Goal: Transaction & Acquisition: Purchase product/service

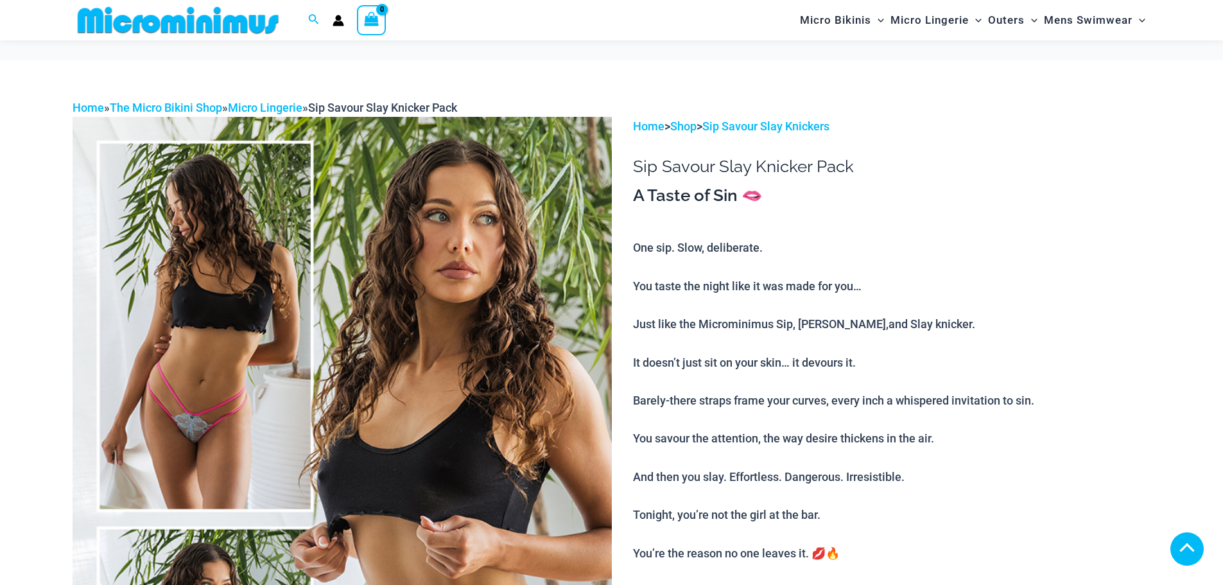
scroll to position [887, 0]
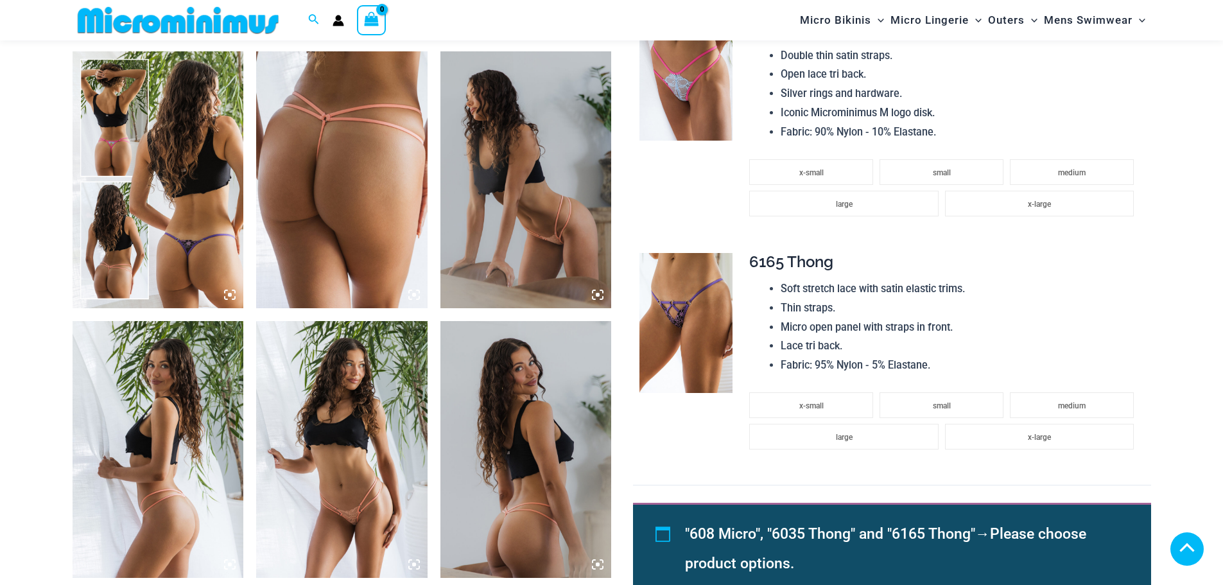
click at [336, 436] on img at bounding box center [341, 449] width 171 height 257
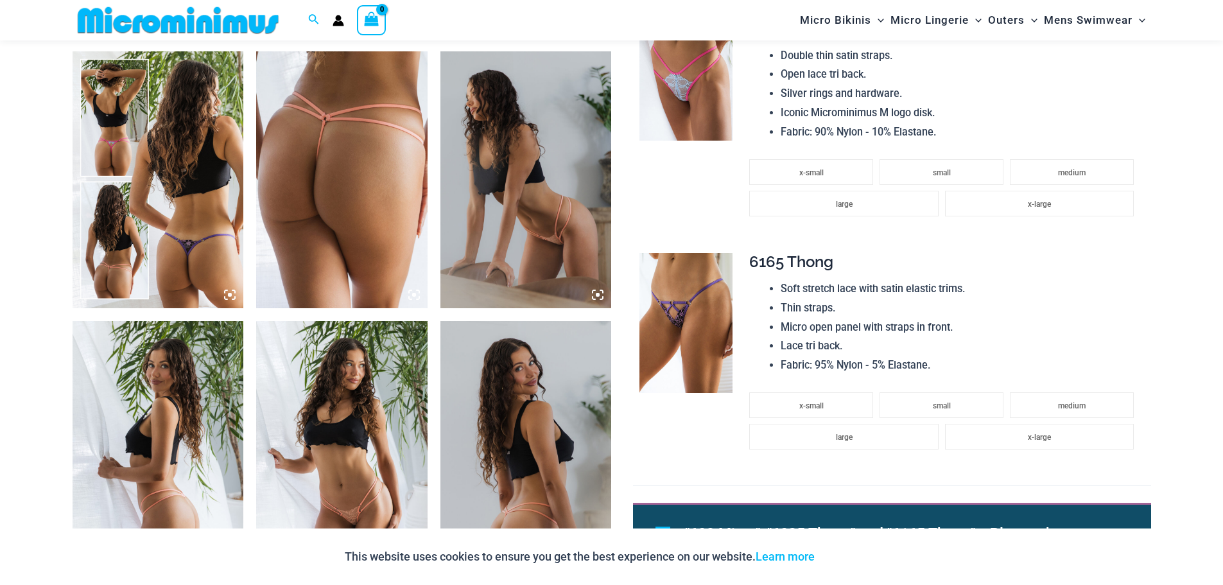
click at [336, 436] on img at bounding box center [341, 449] width 171 height 257
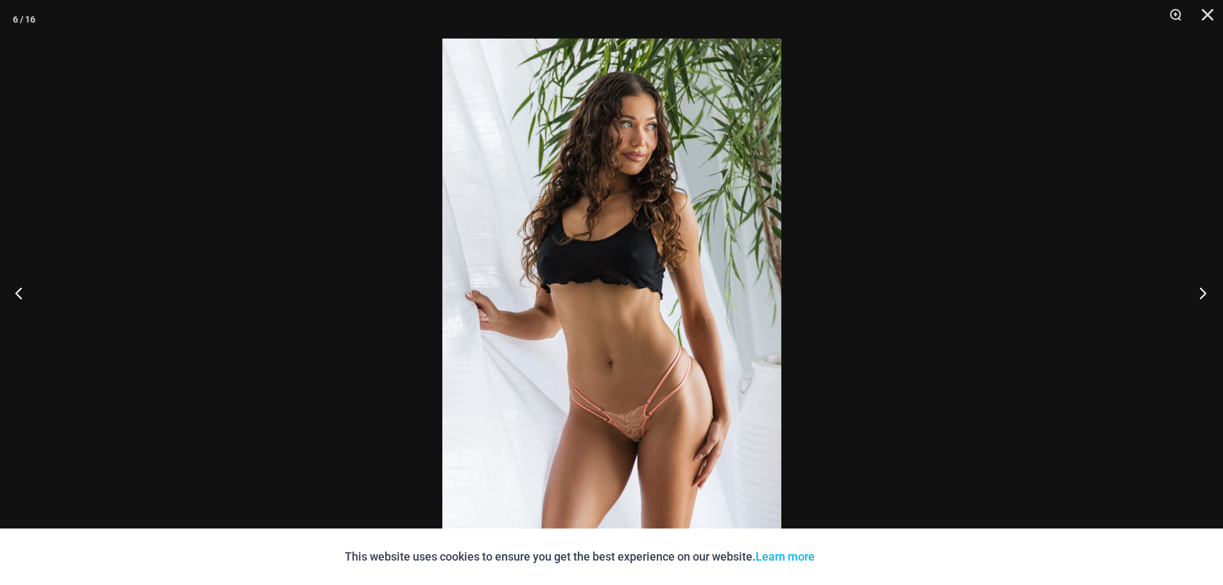
click at [1201, 292] on button "Next" at bounding box center [1199, 293] width 48 height 64
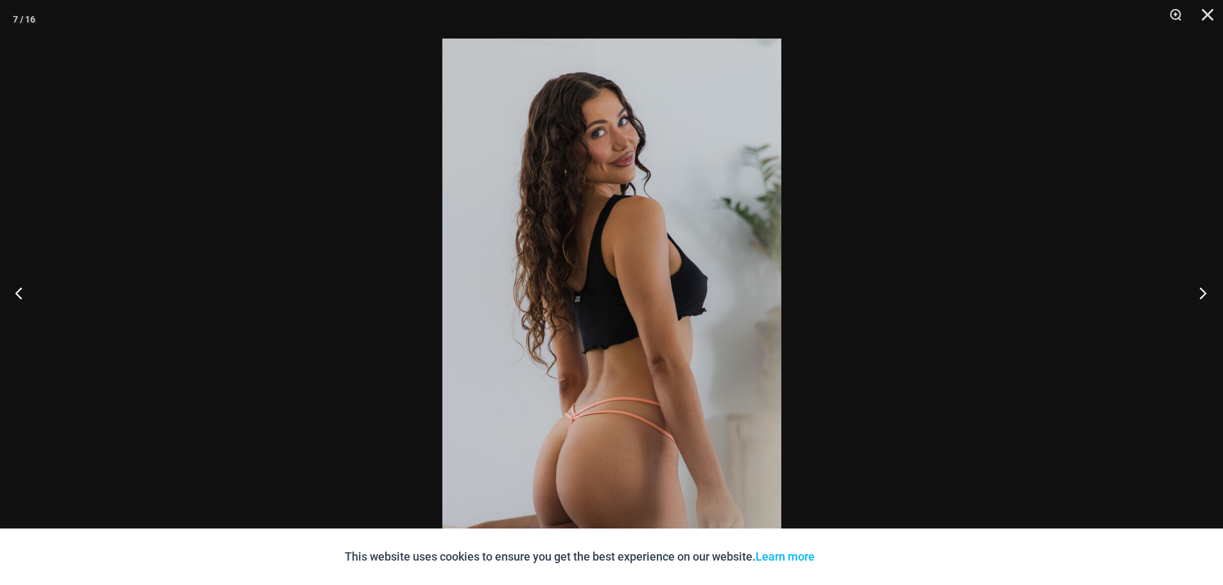
click at [1201, 292] on button "Next" at bounding box center [1199, 293] width 48 height 64
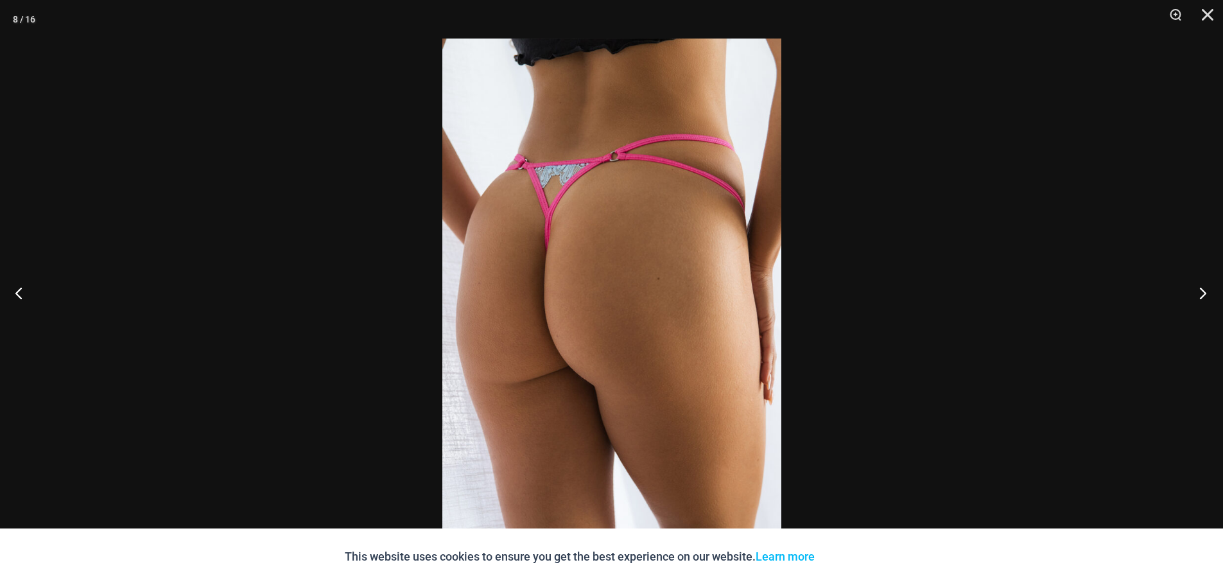
click at [1201, 292] on button "Next" at bounding box center [1199, 293] width 48 height 64
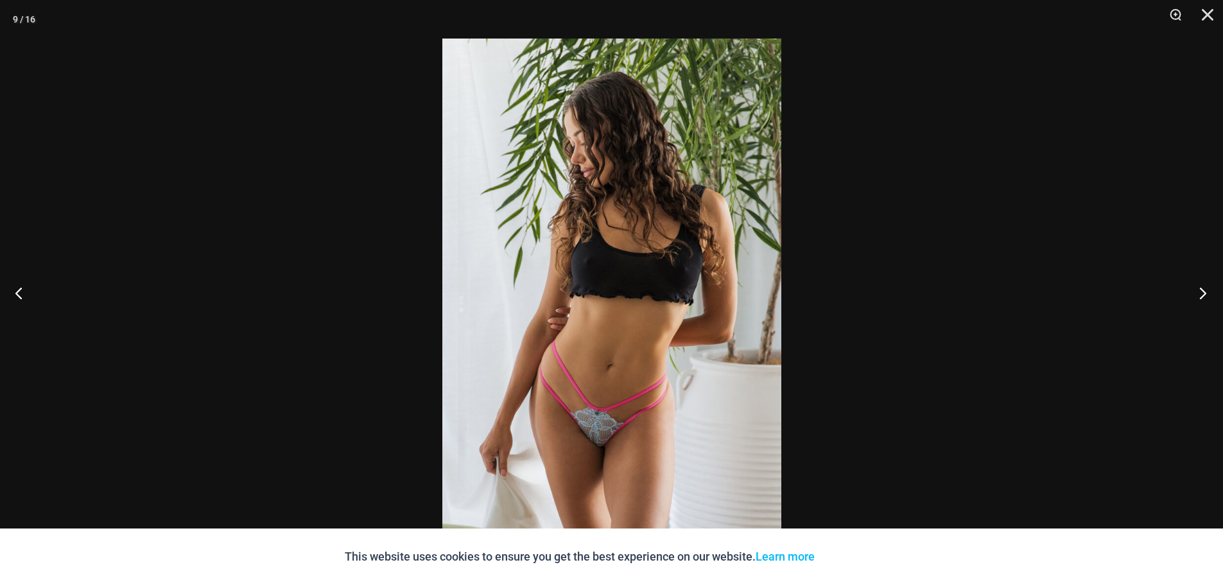
click at [1201, 292] on button "Next" at bounding box center [1199, 293] width 48 height 64
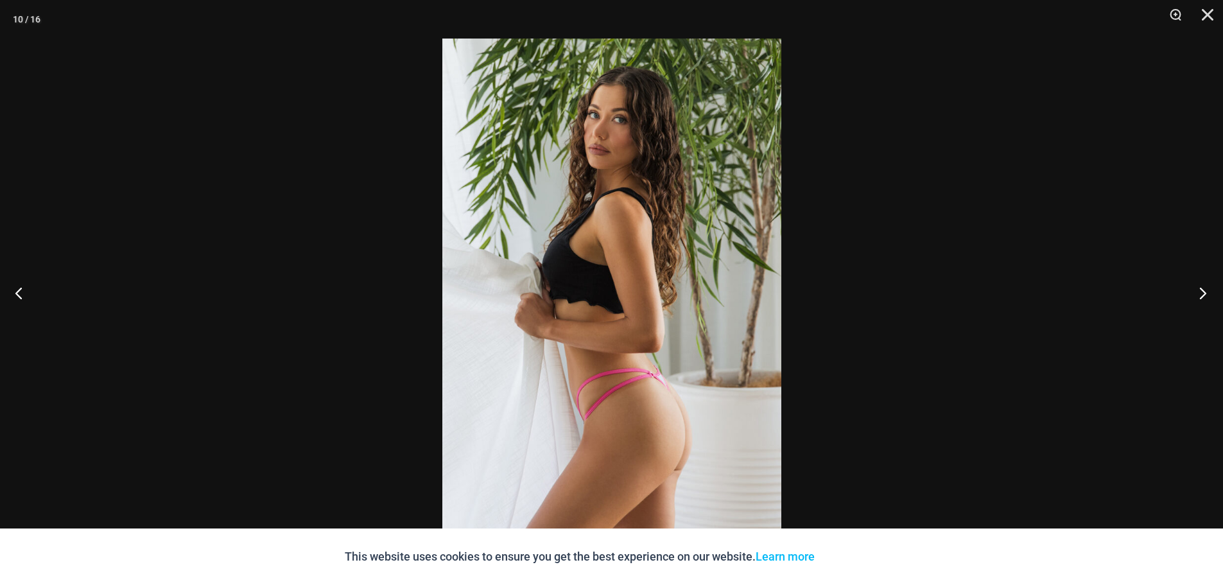
click at [1201, 292] on button "Next" at bounding box center [1199, 293] width 48 height 64
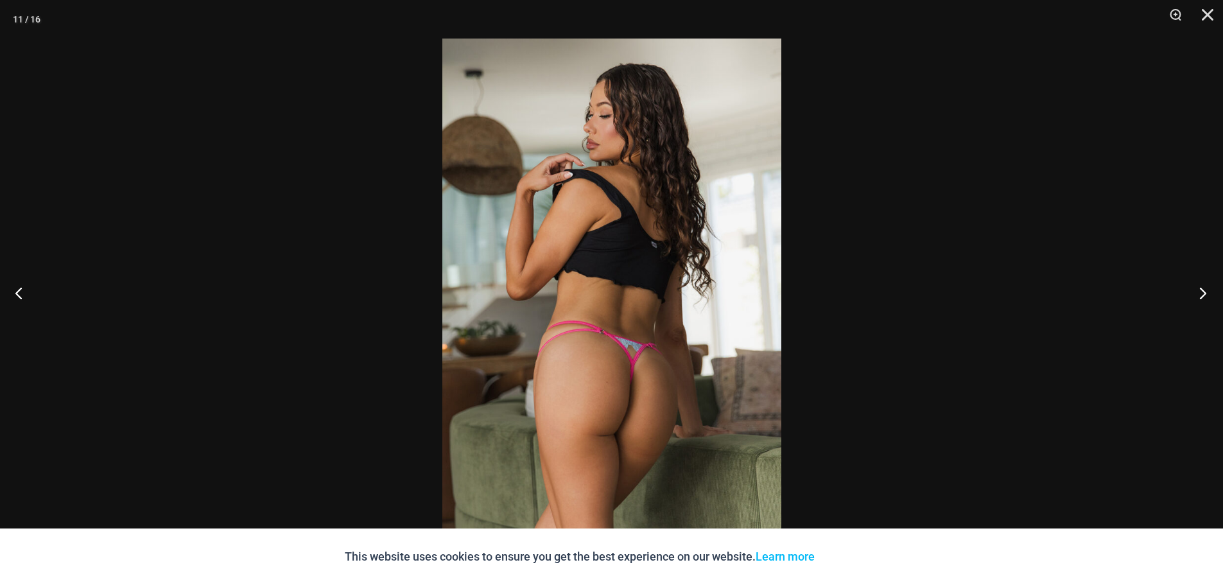
click at [1201, 292] on button "Next" at bounding box center [1199, 293] width 48 height 64
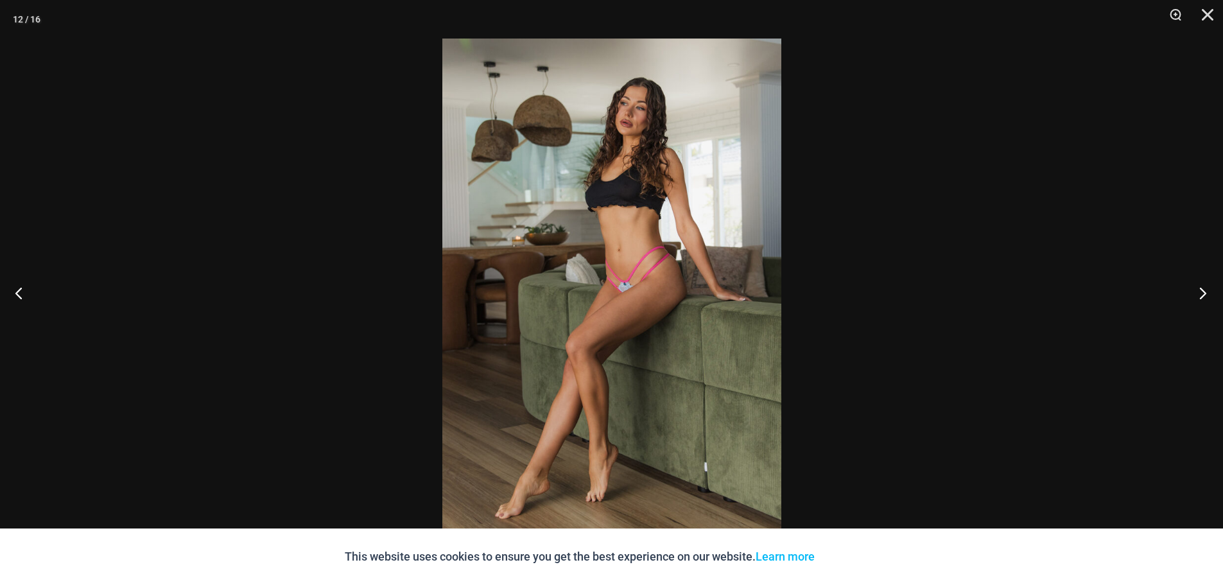
click at [1201, 292] on button "Next" at bounding box center [1199, 293] width 48 height 64
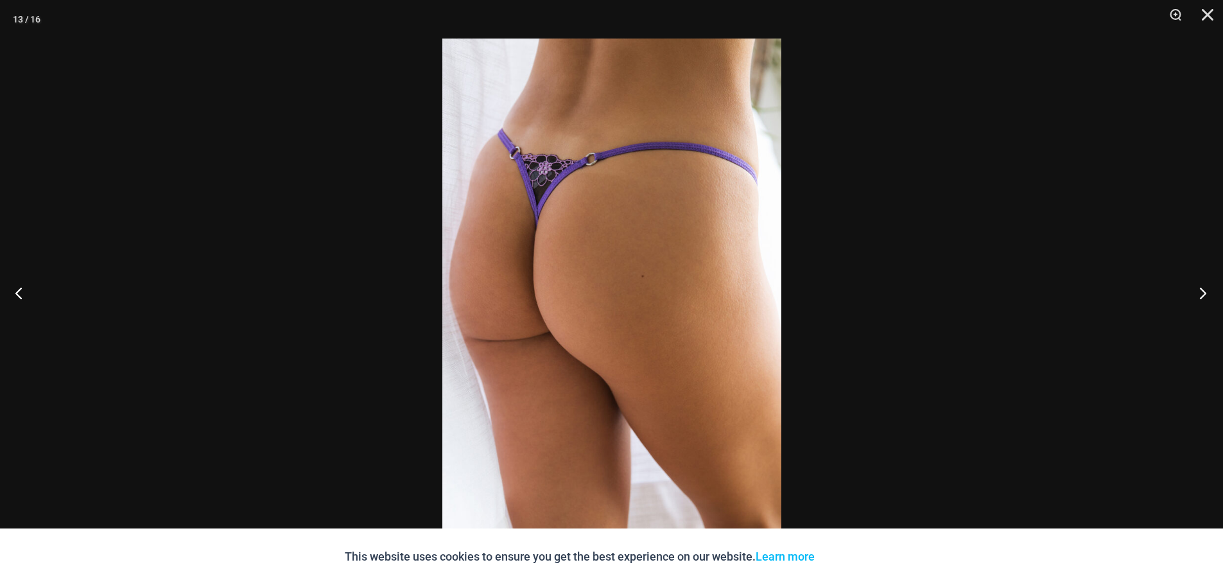
click at [1201, 292] on button "Next" at bounding box center [1199, 293] width 48 height 64
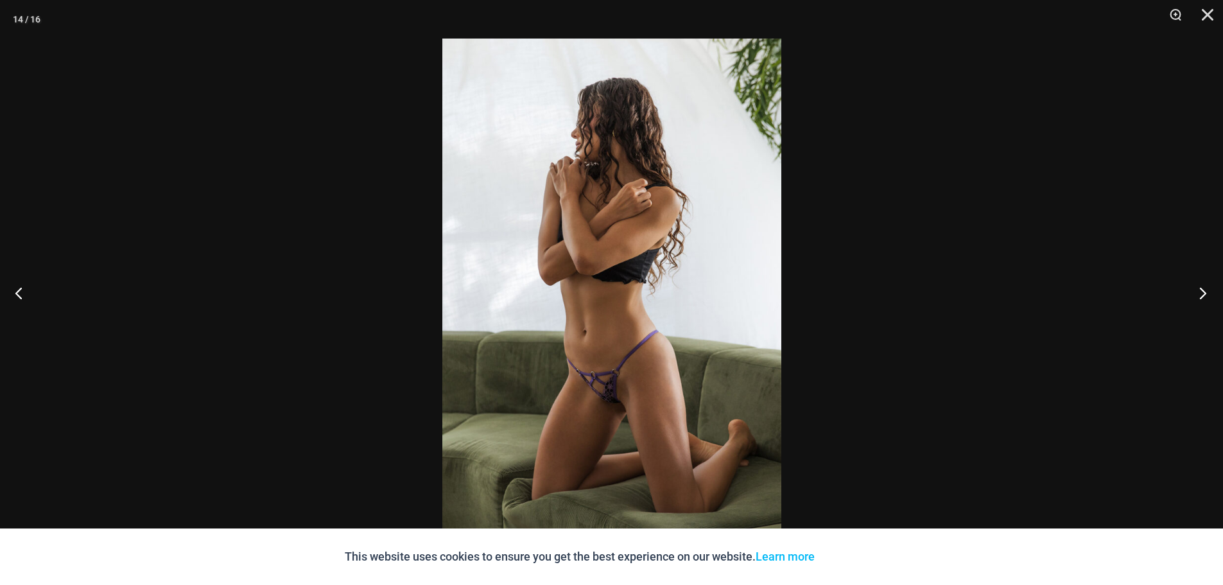
click at [1201, 292] on button "Next" at bounding box center [1199, 293] width 48 height 64
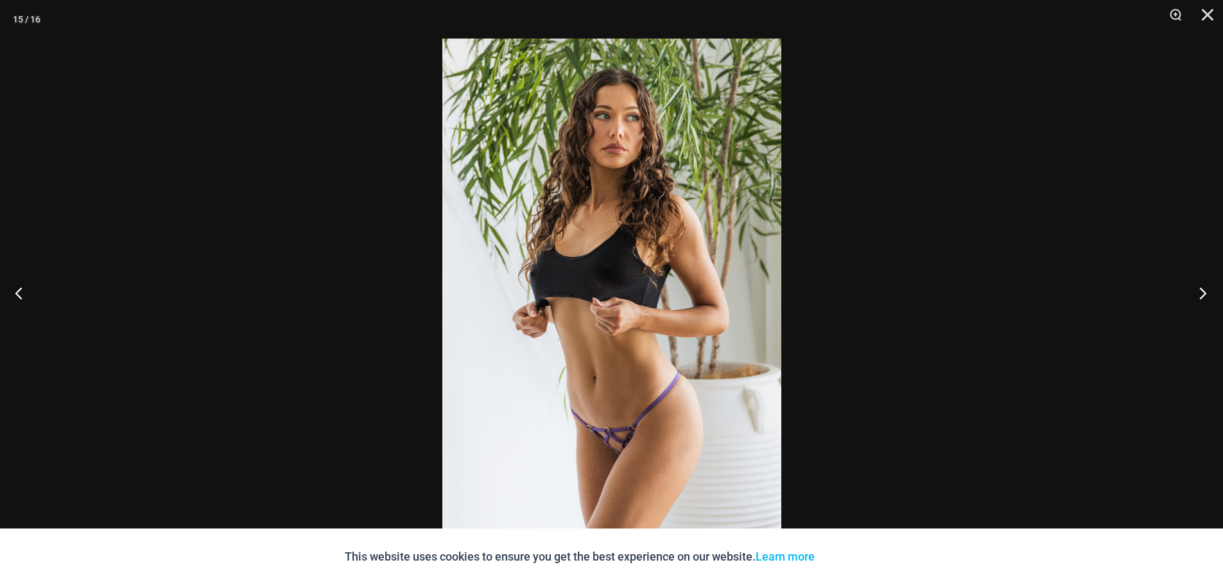
click at [1201, 292] on button "Next" at bounding box center [1199, 293] width 48 height 64
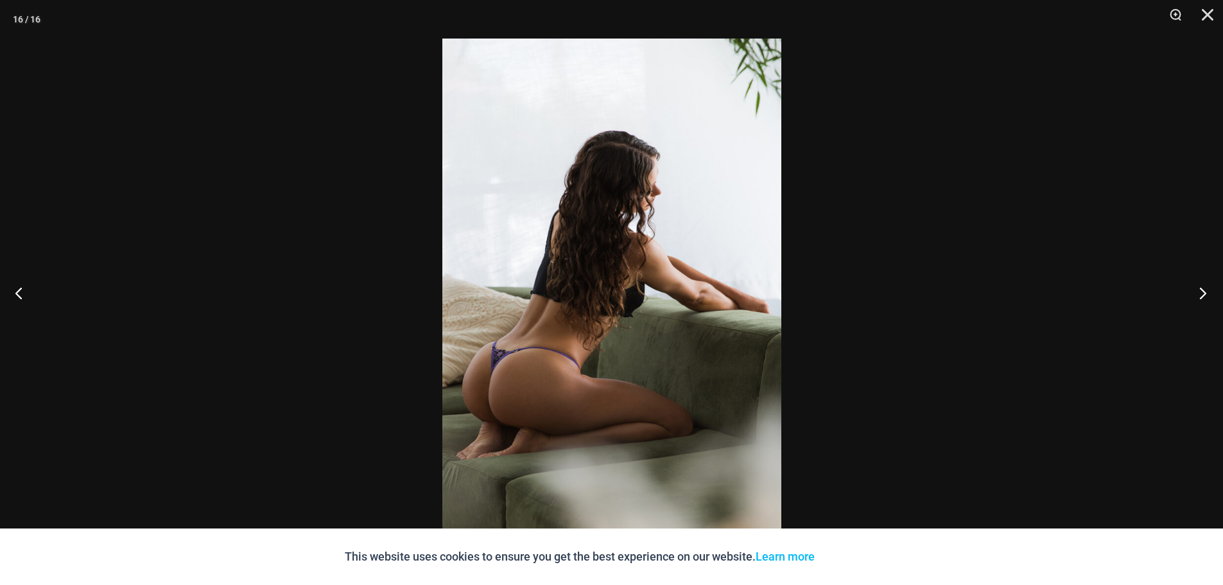
click at [1201, 292] on button "Next" at bounding box center [1199, 293] width 48 height 64
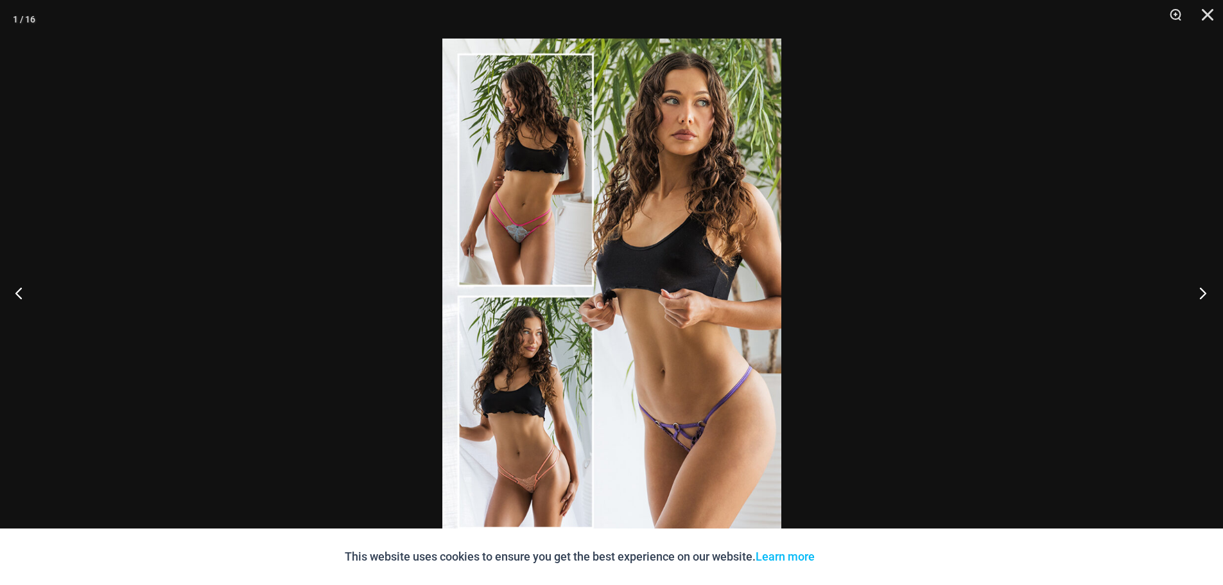
click at [1201, 292] on button "Next" at bounding box center [1199, 293] width 48 height 64
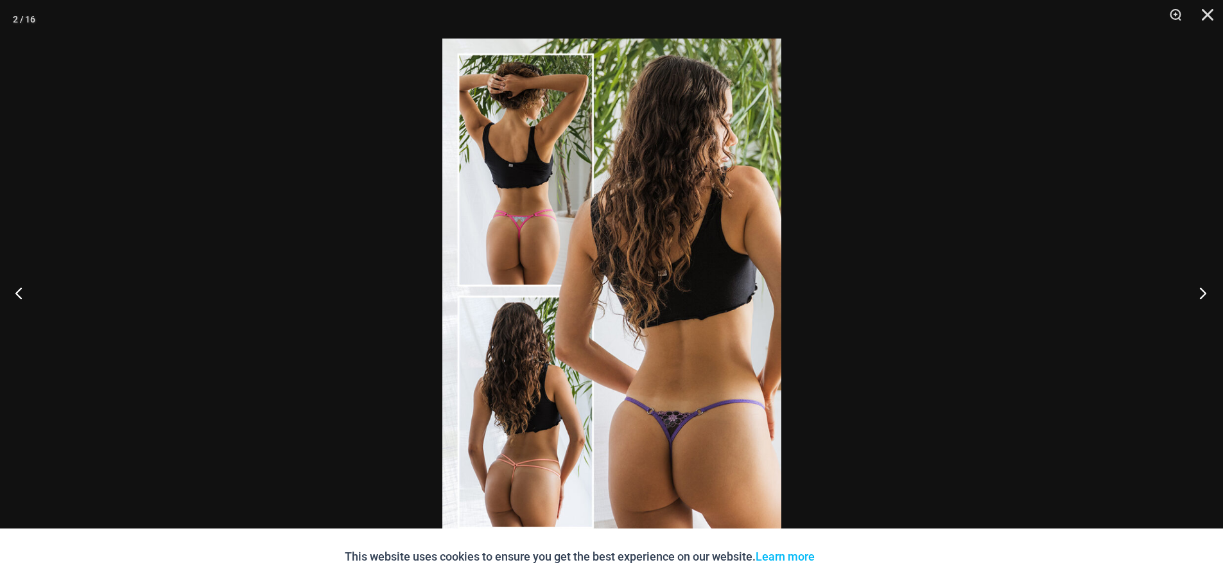
click at [1201, 292] on button "Next" at bounding box center [1199, 293] width 48 height 64
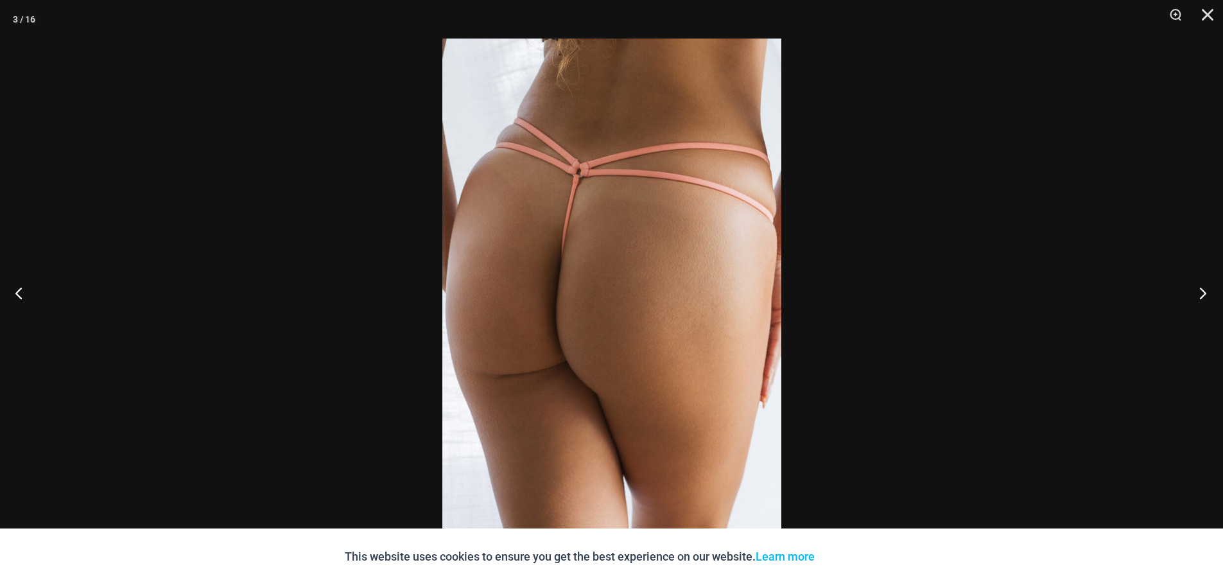
click at [1201, 292] on button "Next" at bounding box center [1199, 293] width 48 height 64
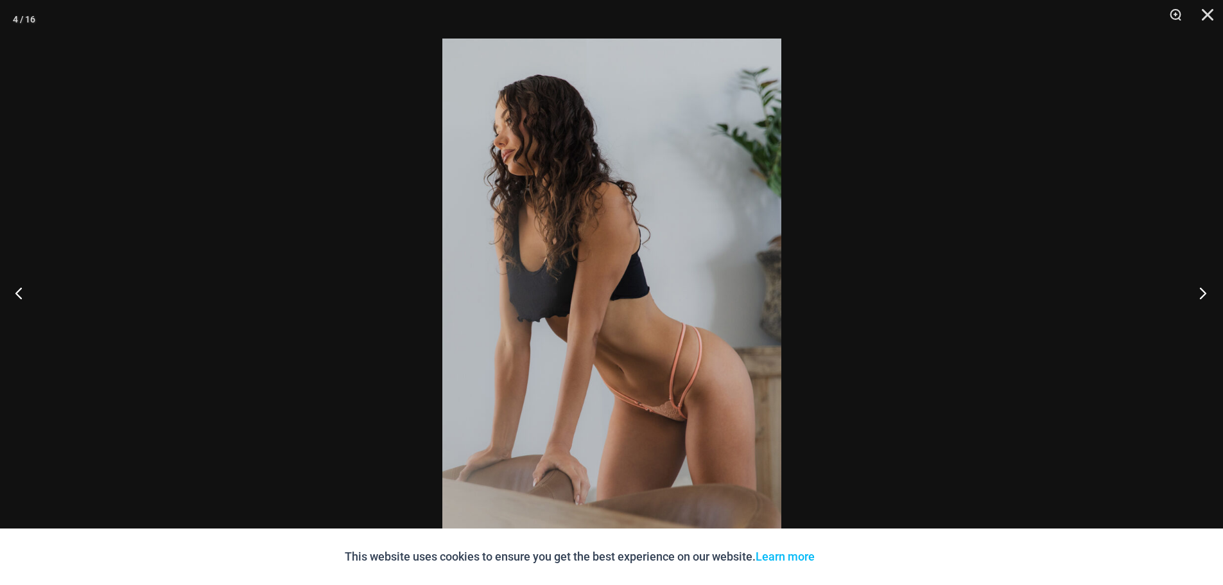
click at [1201, 292] on button "Next" at bounding box center [1199, 293] width 48 height 64
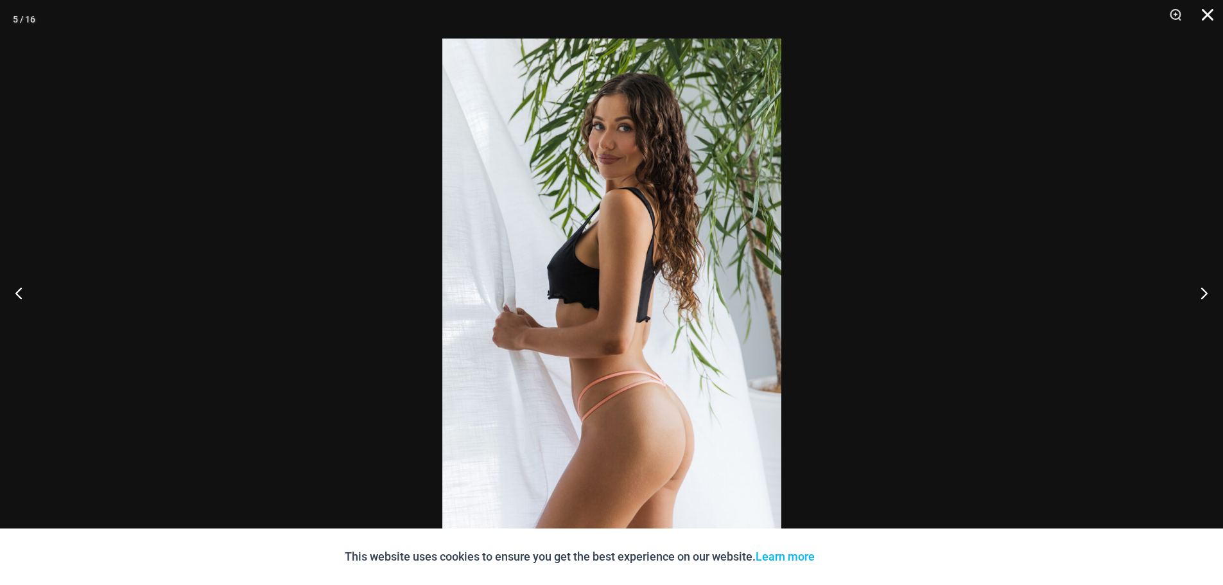
click at [1203, 13] on button "Close" at bounding box center [1203, 19] width 32 height 39
